Goal: Navigation & Orientation: Go to known website

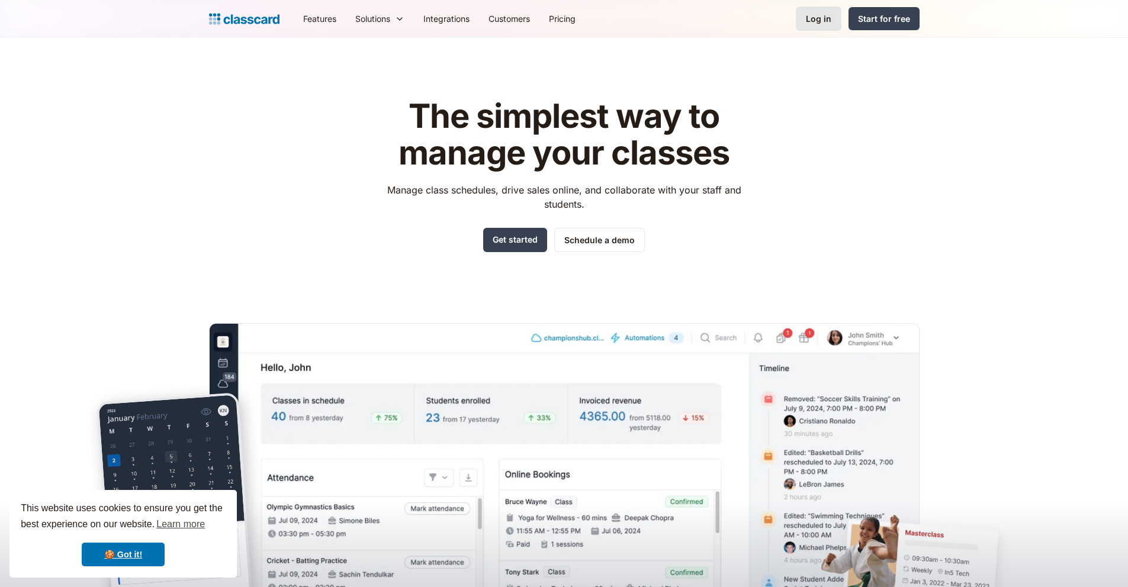
click at [834, 15] on link "Log in" at bounding box center [819, 19] width 46 height 24
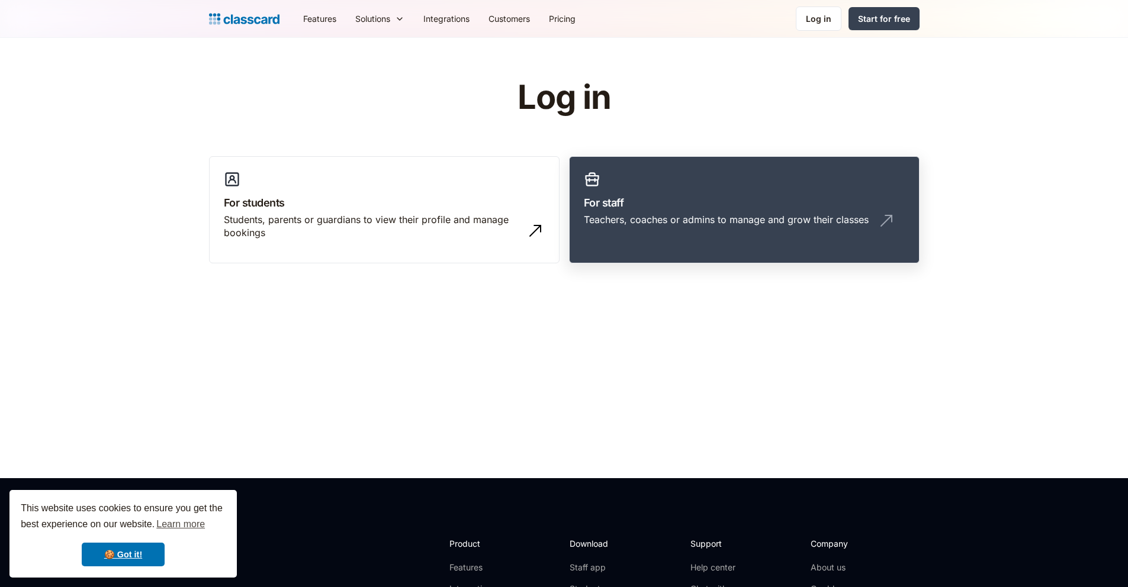
click at [661, 213] on div "Teachers, coaches or admins to manage and grow their classes" at bounding box center [726, 219] width 285 height 13
